Goal: Register for event/course

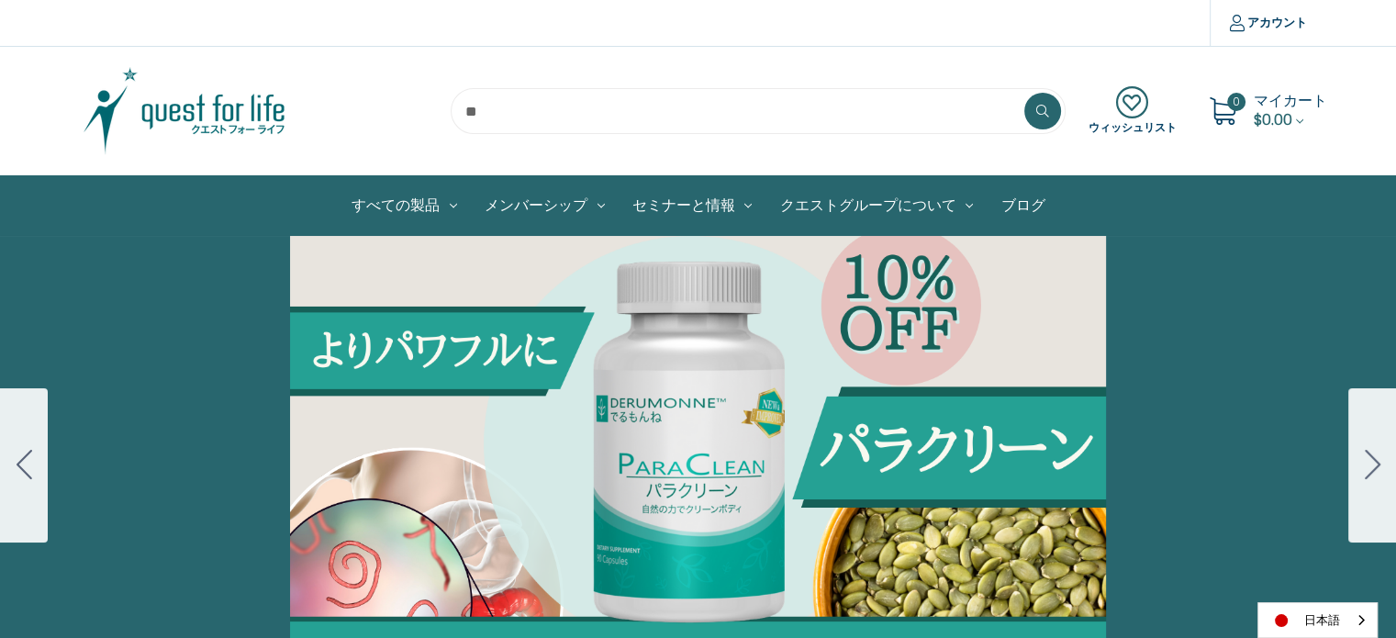
click at [1357, 455] on button "Go to slide 2" at bounding box center [1373, 465] width 48 height 154
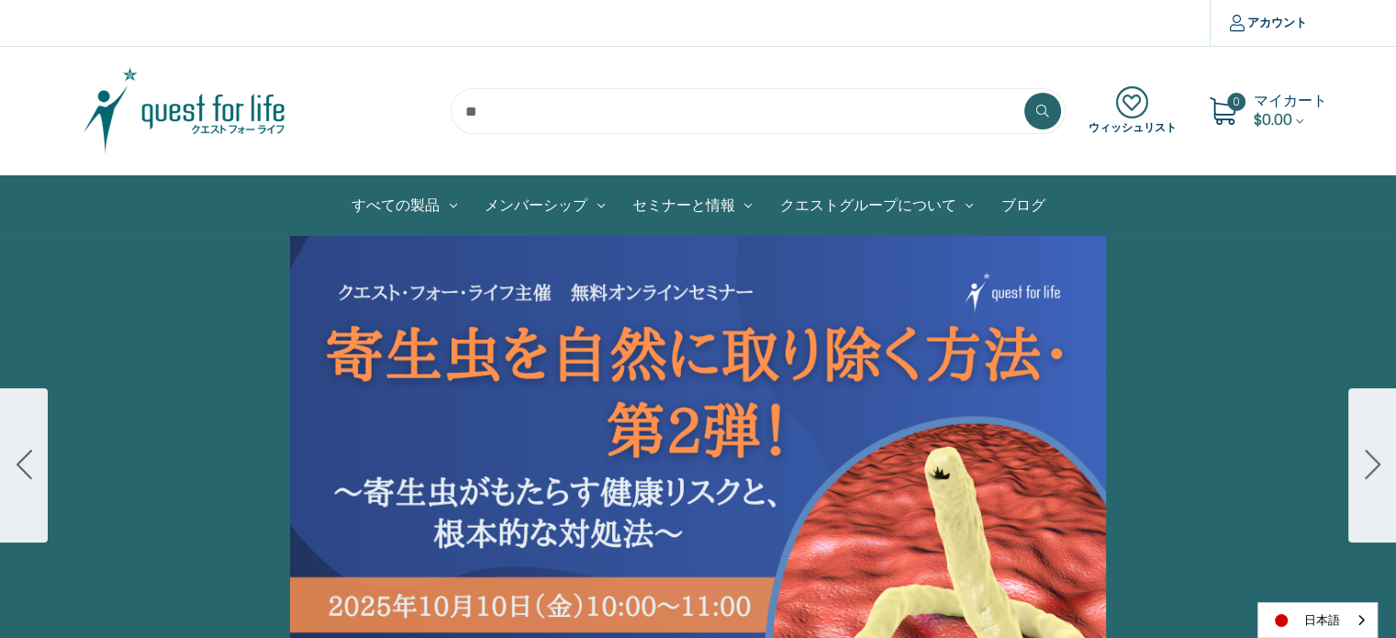
click at [612, 388] on div "Carousel Title Add a description for your carousel slide. You can use this to p…" at bounding box center [698, 465] width 1396 height 459
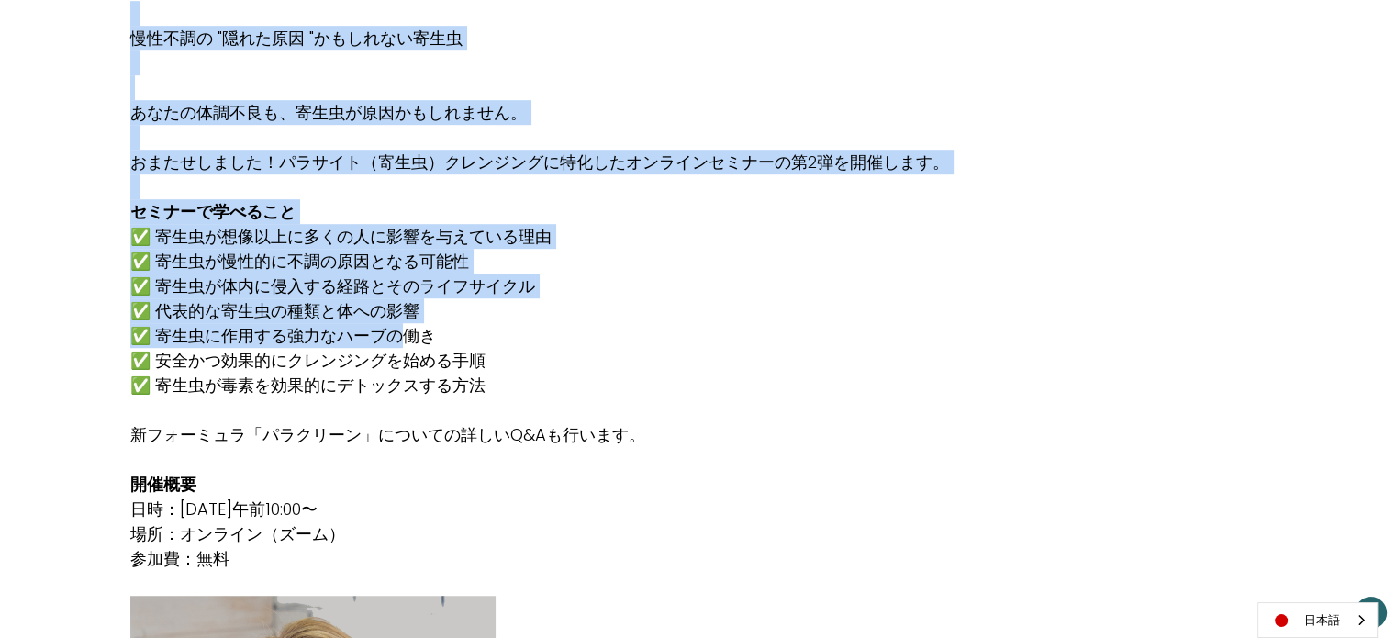
scroll to position [1102, 0]
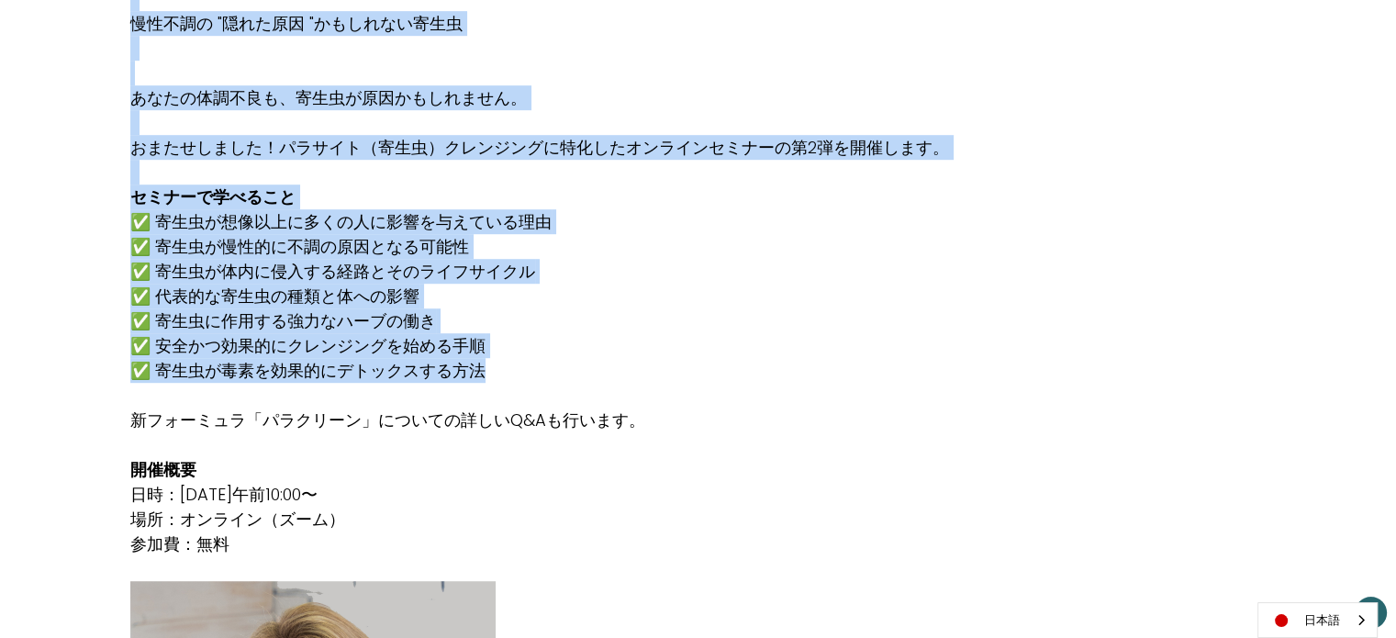
drag, startPoint x: 136, startPoint y: 166, endPoint x: 525, endPoint y: 359, distance: 434.4
copy div "クエスト・フォー・ライフ主催 無料オンラインセミナー 「寄生虫を自然に取り除く方法・第2弾！」 〜寄生虫がもたらす健康リスクと、[PERSON_NAME]的な…"
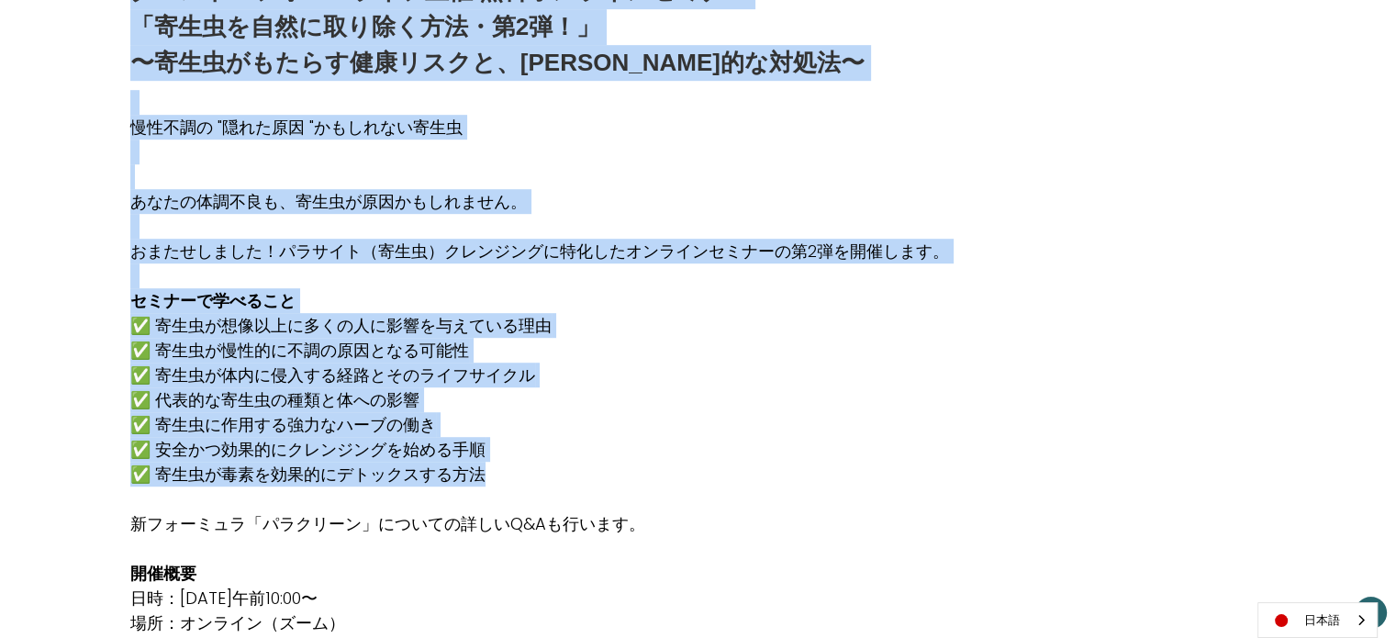
scroll to position [734, 0]
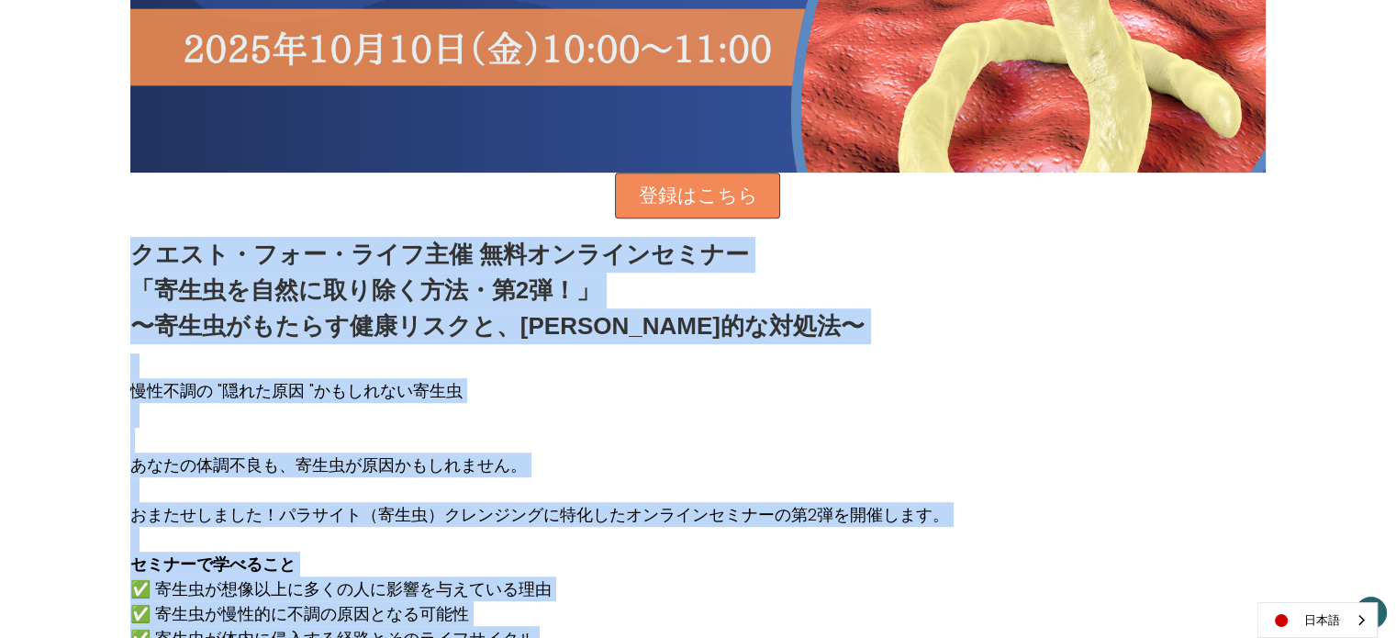
click at [342, 277] on p "「寄生虫を自然に取り除く方法・第2弾！」" at bounding box center [497, 291] width 734 height 36
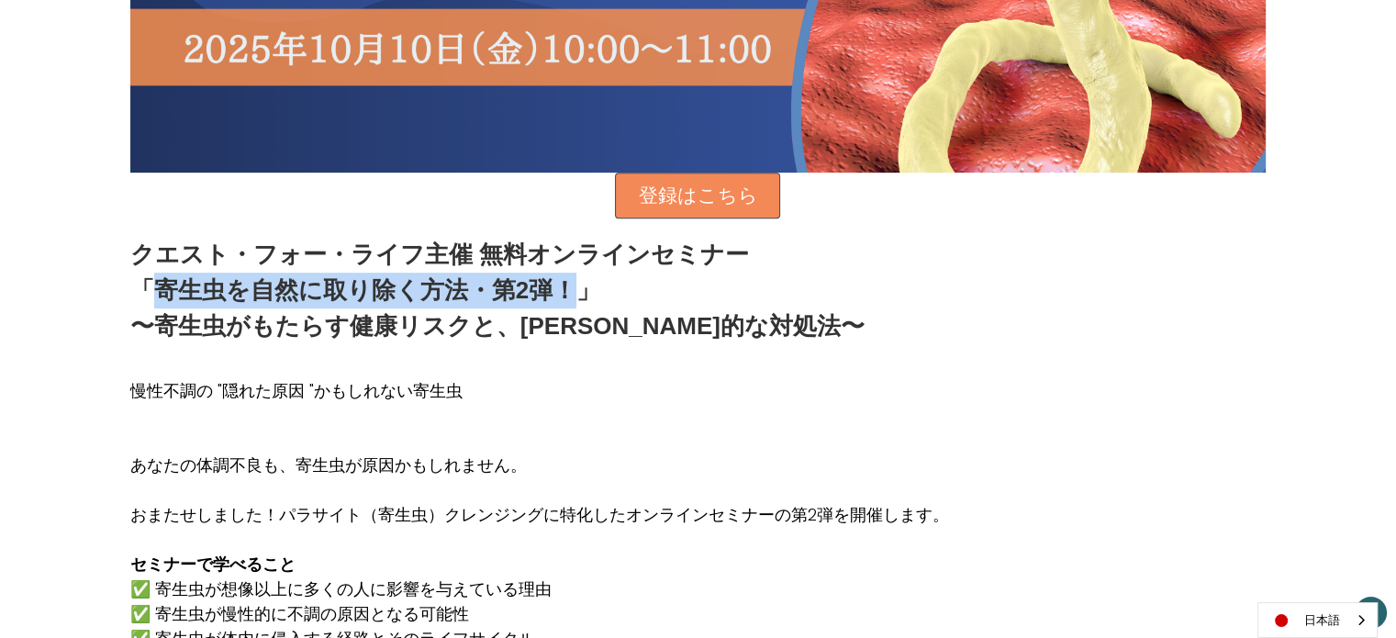
drag, startPoint x: 158, startPoint y: 290, endPoint x: 573, endPoint y: 277, distance: 415.2
click at [573, 277] on p "「寄生虫を自然に取り除く方法・第2弾！」" at bounding box center [497, 291] width 734 height 36
copy p "寄生虫を自然に取り除く方法・第2弾！"
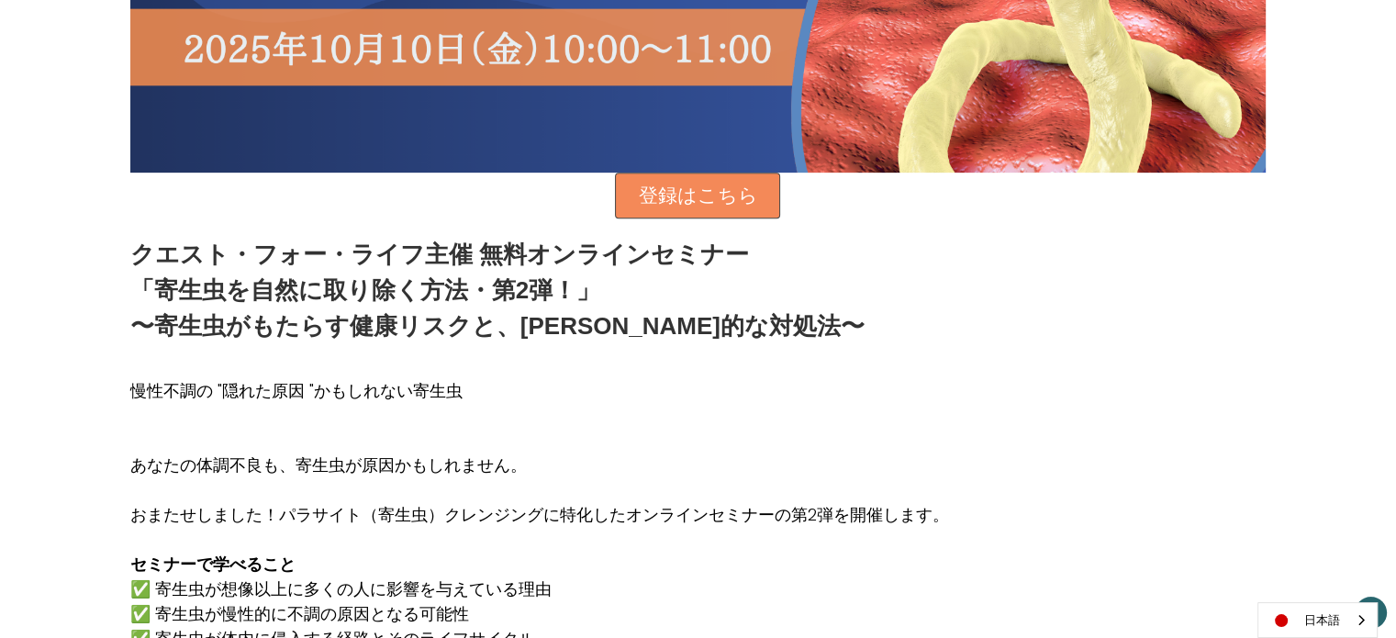
click at [163, 255] on p "クエスト・フォー・ライフ主催 無料オンラインセミナー" at bounding box center [497, 255] width 734 height 36
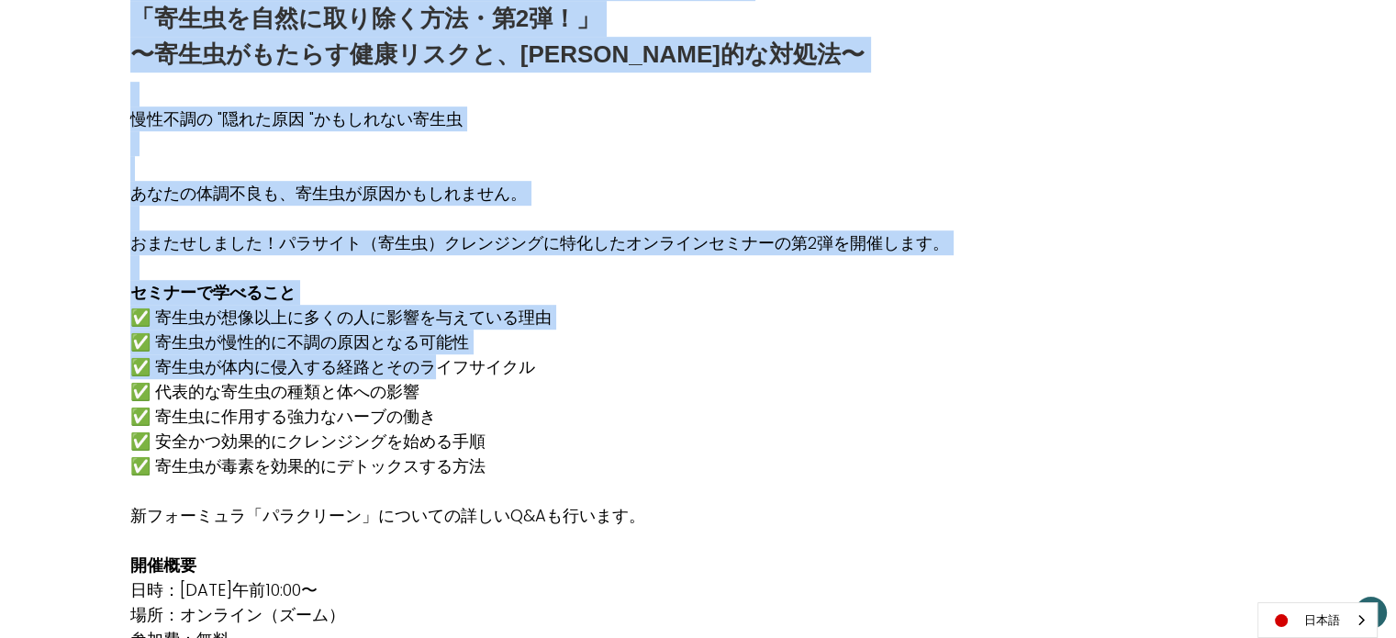
scroll to position [1010, 0]
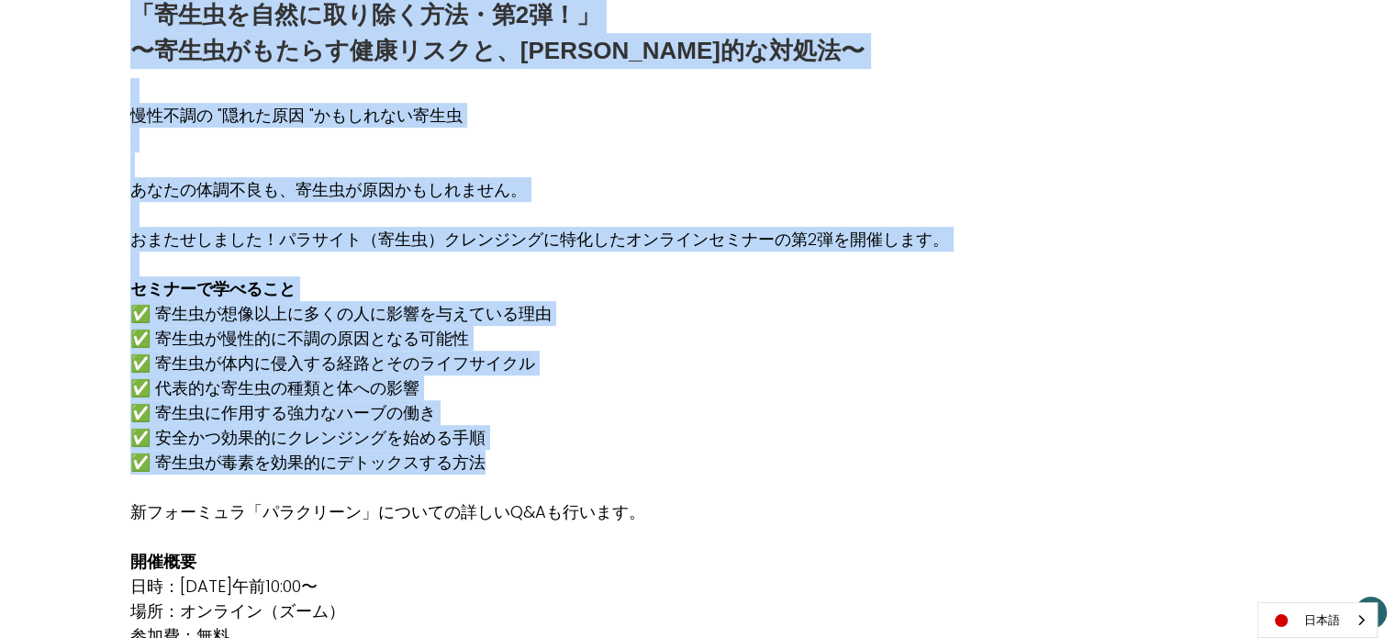
drag, startPoint x: 129, startPoint y: 285, endPoint x: 668, endPoint y: 472, distance: 571.4
copy div "クエスト・フォー・ライフ主催 無料オンラインセミナー 「寄生虫を自然に取り除く方法・第2弾！」 〜寄生虫がもたらす健康リスクと、[PERSON_NAME]的な…"
